Goal: Information Seeking & Learning: Learn about a topic

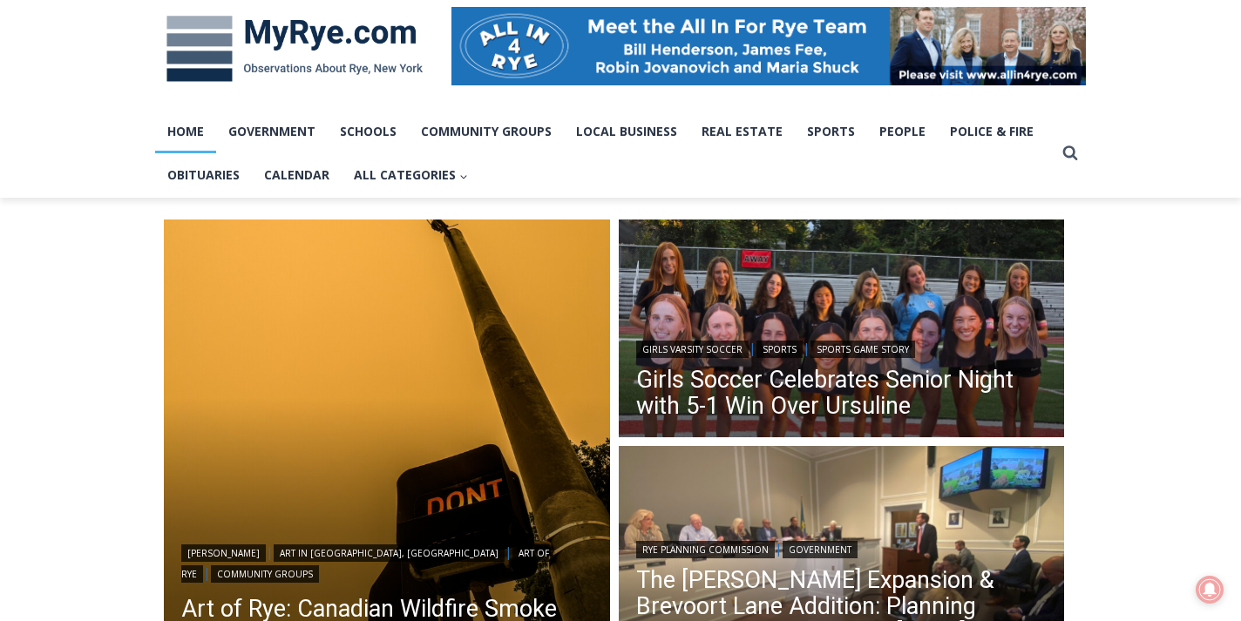
scroll to position [282, 0]
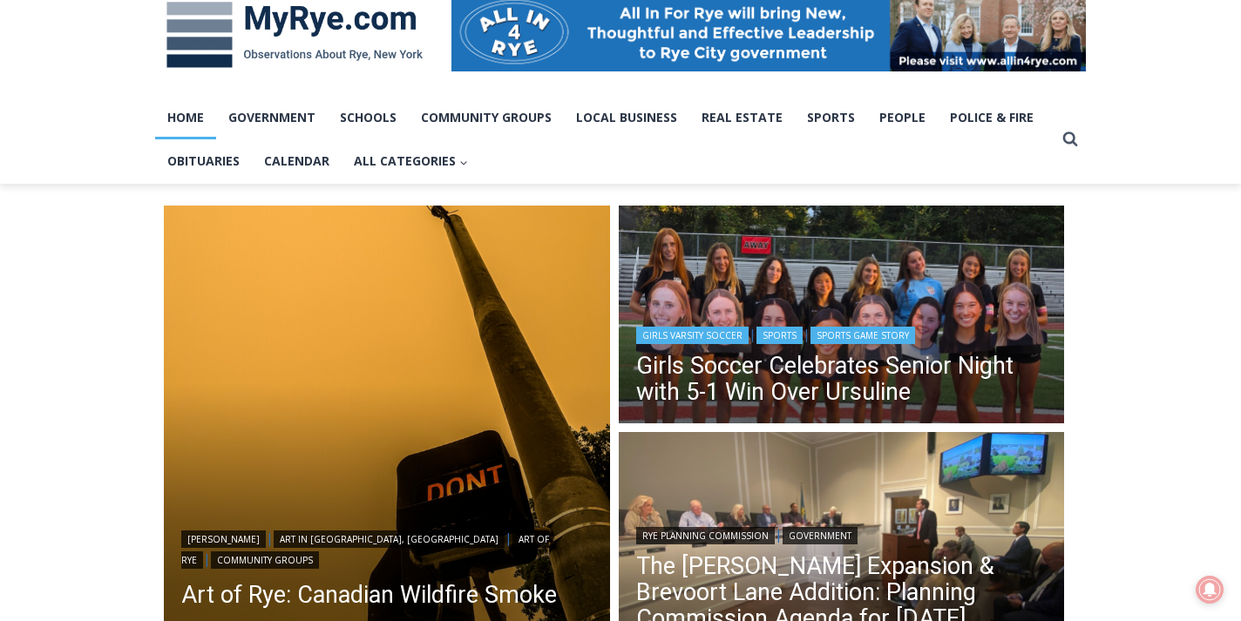
click at [905, 309] on header "Girls Varsity Soccer | Sports | Sports Game Story Girls Soccer Celebrates Senio…" at bounding box center [842, 366] width 446 height 125
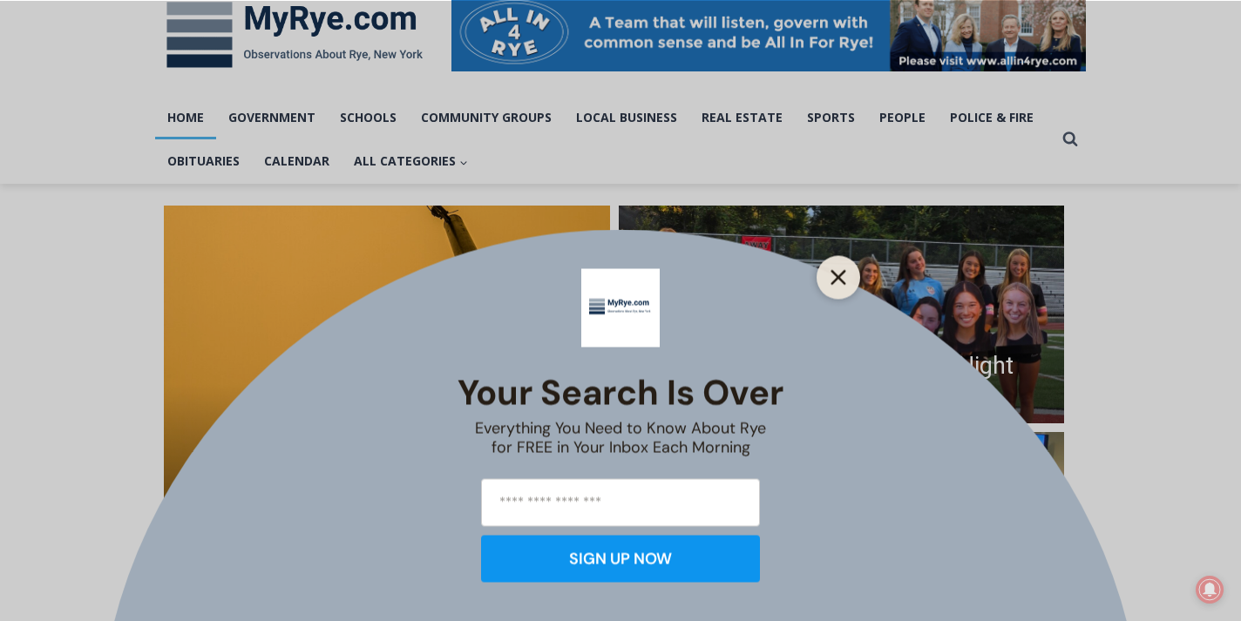
click at [843, 275] on icon "Close" at bounding box center [839, 277] width 16 height 16
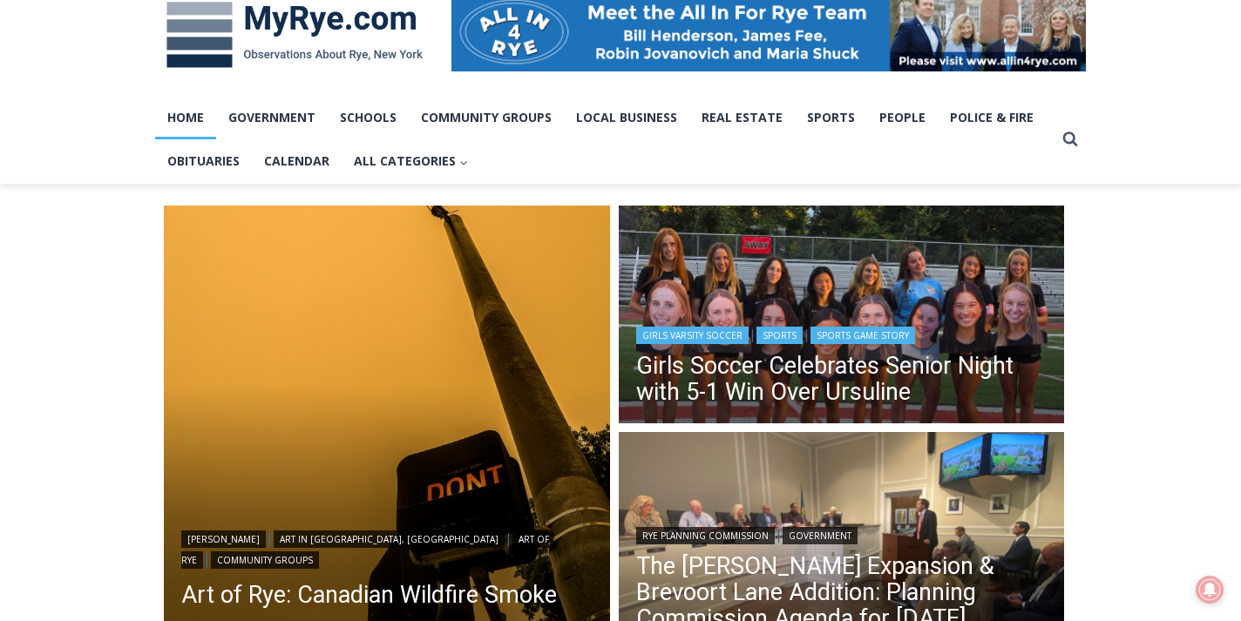
click at [802, 314] on header "Girls Varsity Soccer | Sports | Sports Game Story Girls Soccer Celebrates Senio…" at bounding box center [842, 366] width 446 height 125
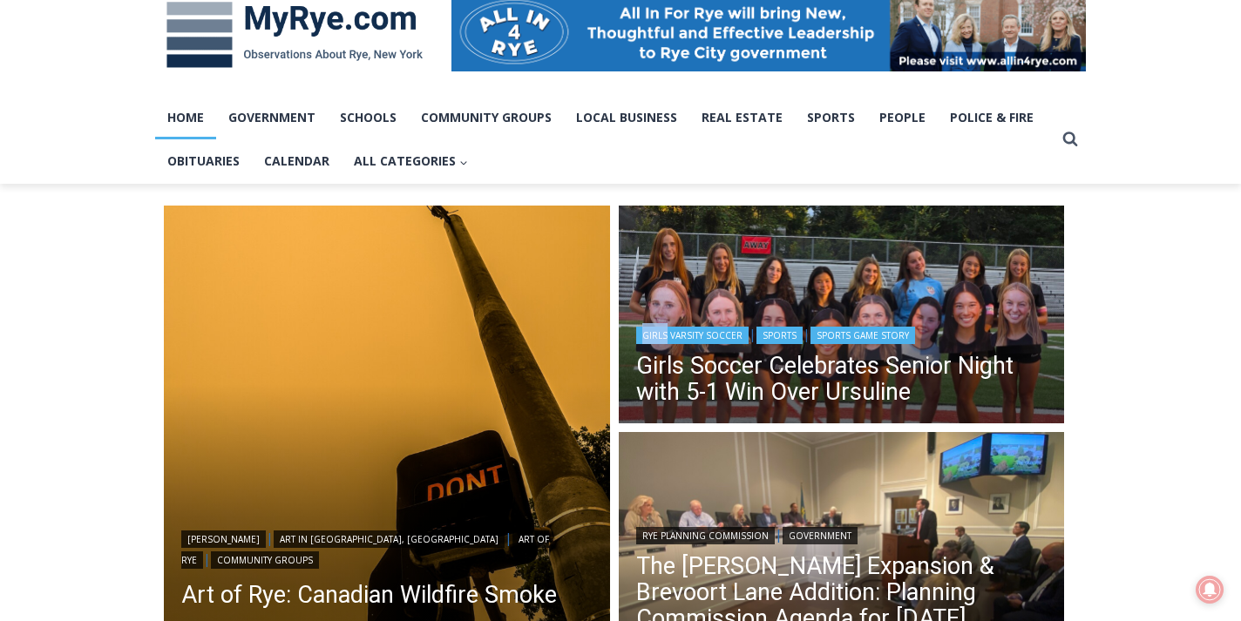
click at [802, 314] on header "Girls Varsity Soccer | Sports | Sports Game Story Girls Soccer Celebrates Senio…" at bounding box center [842, 366] width 446 height 125
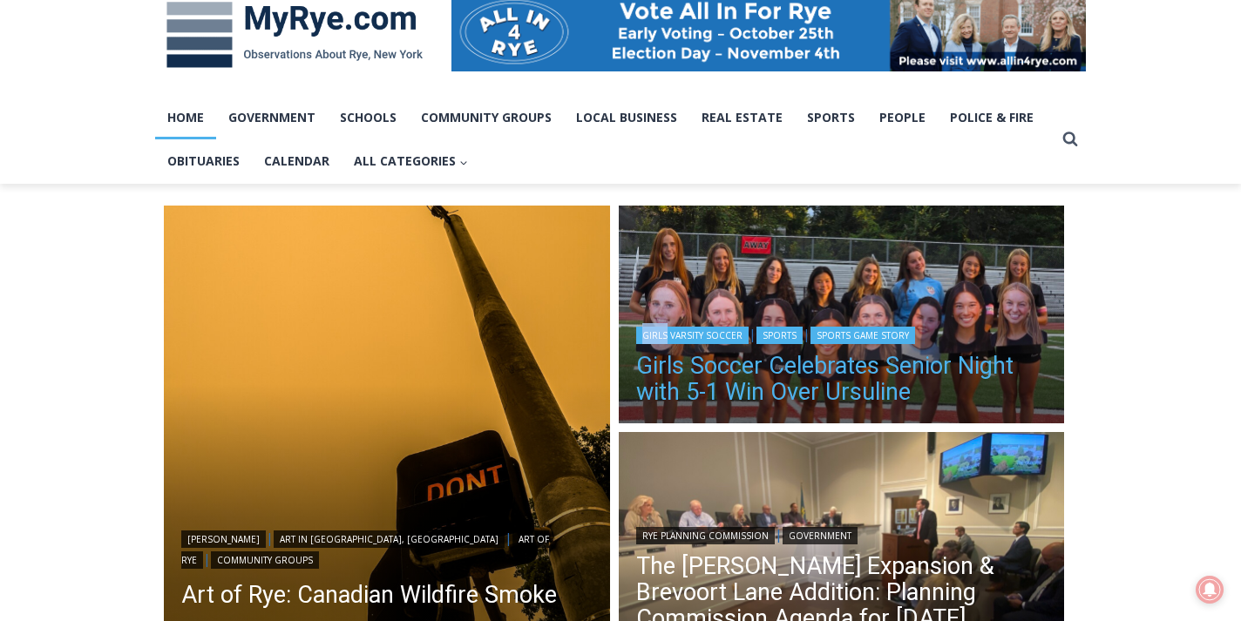
click at [796, 372] on link "Girls Soccer Celebrates Senior Night with 5-1 Win Over Ursuline" at bounding box center [841, 379] width 411 height 52
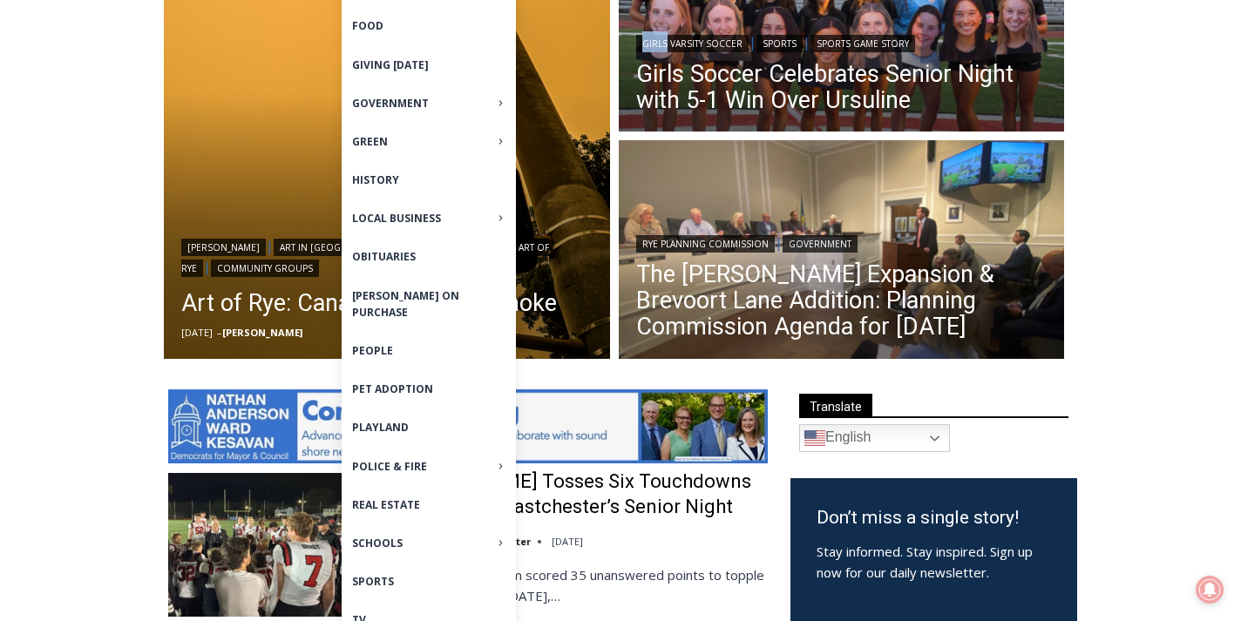
scroll to position [596, 0]
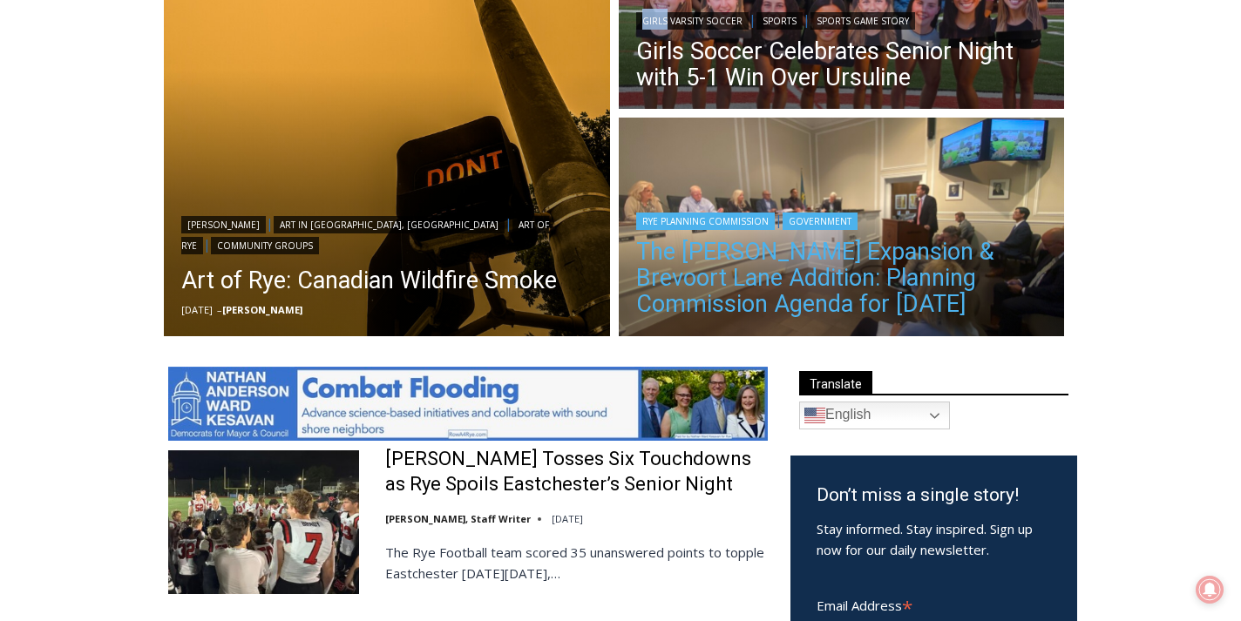
click at [755, 282] on link "The [PERSON_NAME] Expansion & Brevoort Lane Addition: Planning Commission Agend…" at bounding box center [841, 278] width 411 height 78
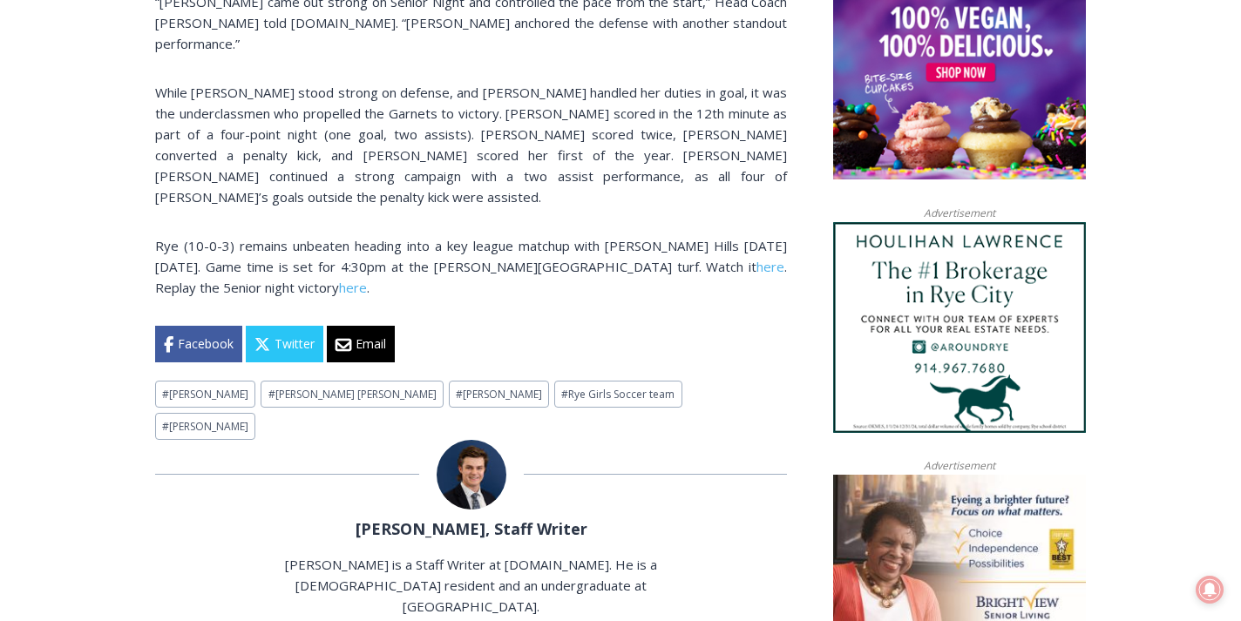
click at [647, 326] on div "Facebook Twitter Email" at bounding box center [471, 344] width 632 height 37
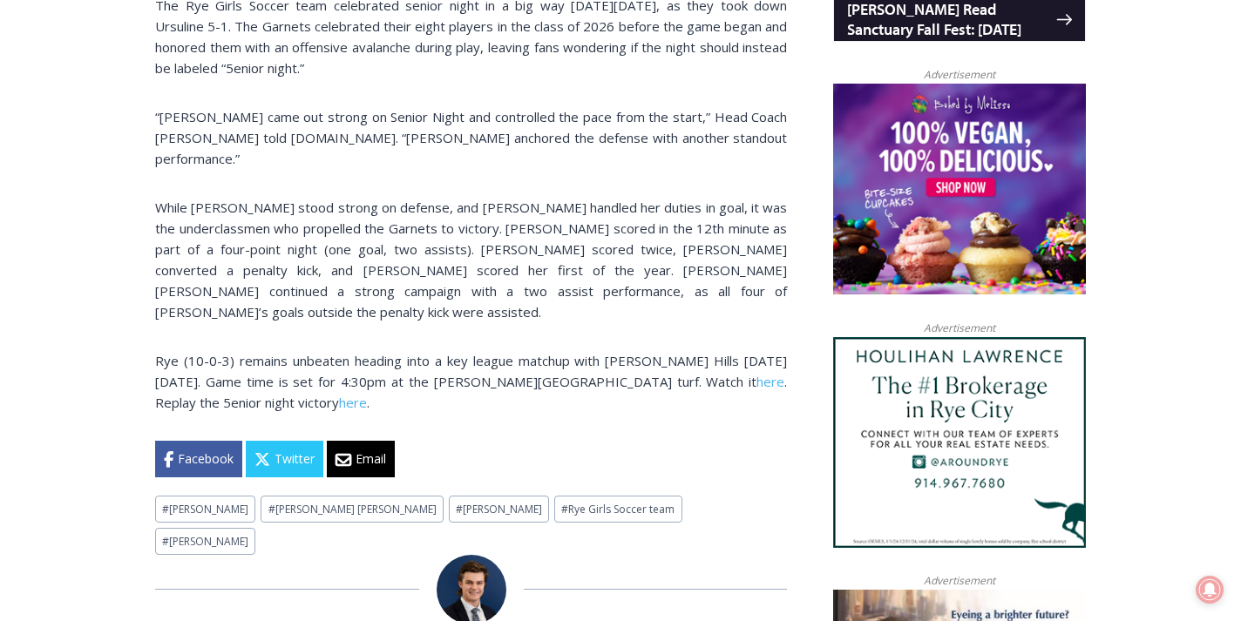
scroll to position [1346, 0]
